Goal: Task Accomplishment & Management: Manage account settings

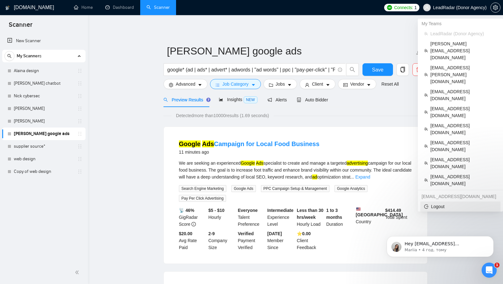
click at [440, 203] on span "Logout" at bounding box center [460, 206] width 73 height 7
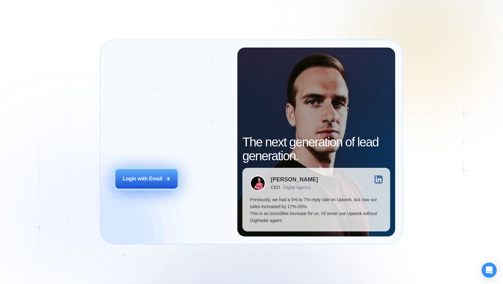
click at [149, 170] on button "Login with Email" at bounding box center [146, 179] width 62 height 20
